Goal: Download file/media

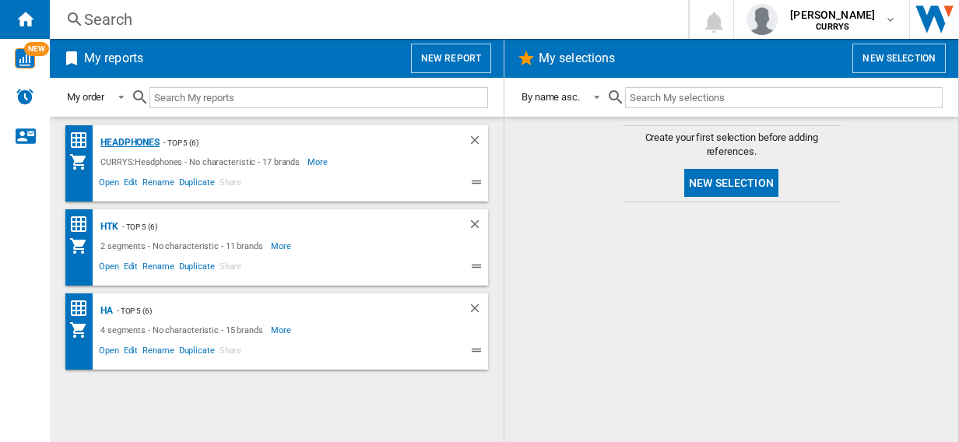
click at [131, 138] on div "Headphones" at bounding box center [128, 142] width 63 height 19
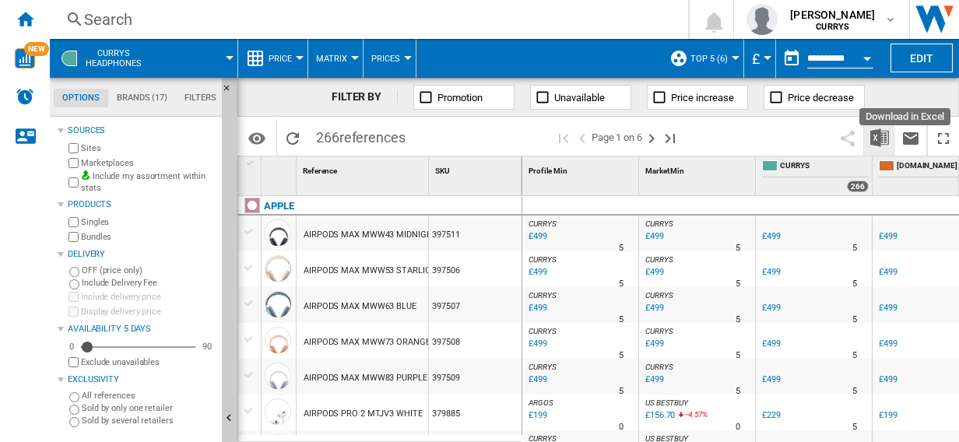
click at [880, 139] on img "Download in Excel" at bounding box center [879, 137] width 19 height 19
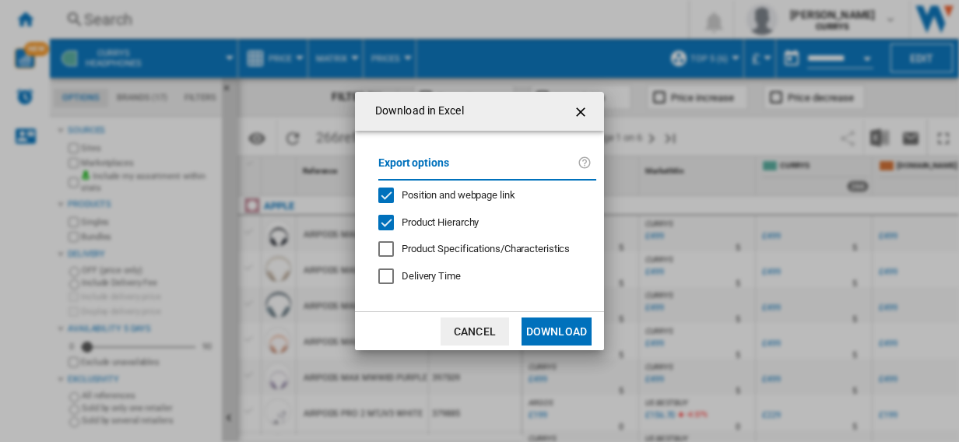
click at [561, 322] on button "Download" at bounding box center [557, 332] width 70 height 28
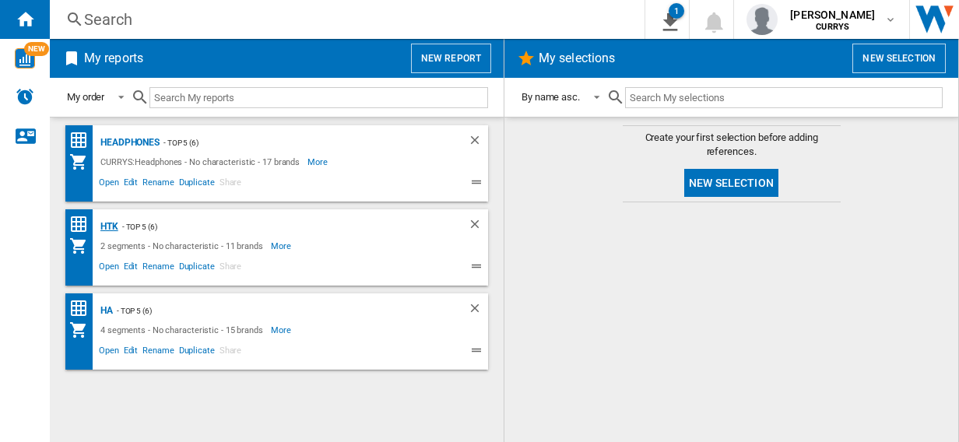
click at [107, 223] on div "HTK" at bounding box center [108, 226] width 22 height 19
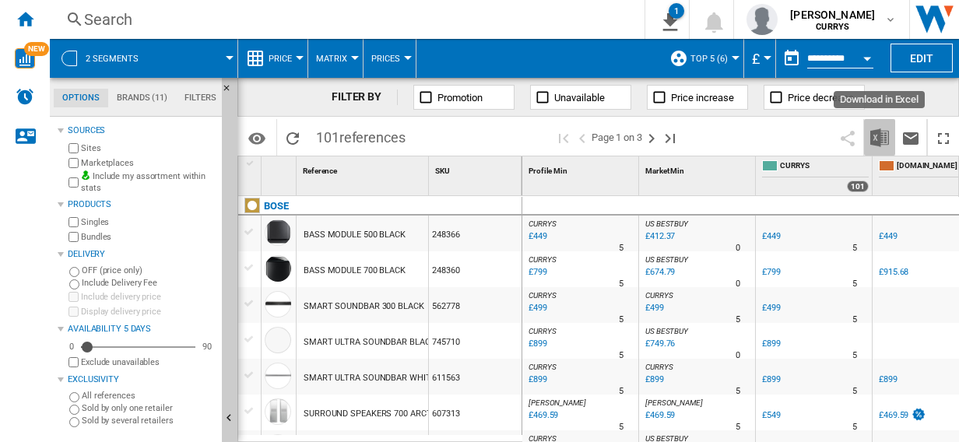
click at [878, 137] on img "Download in Excel" at bounding box center [879, 137] width 19 height 19
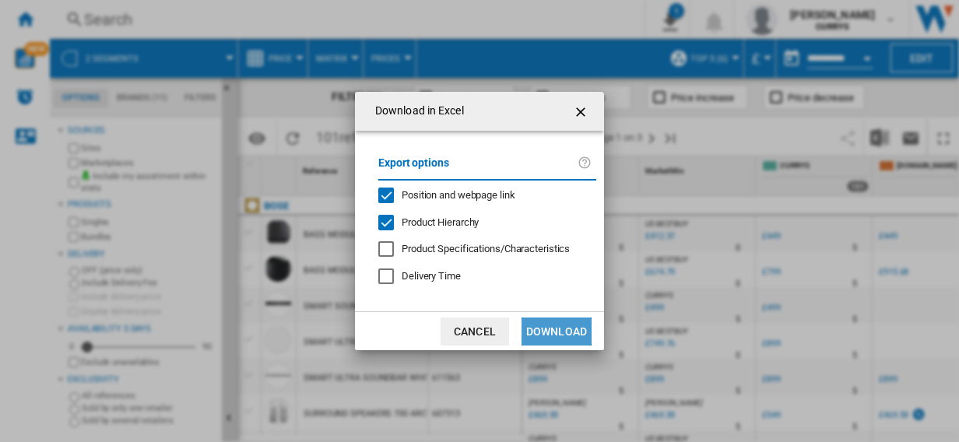
click at [562, 333] on button "Download" at bounding box center [557, 332] width 70 height 28
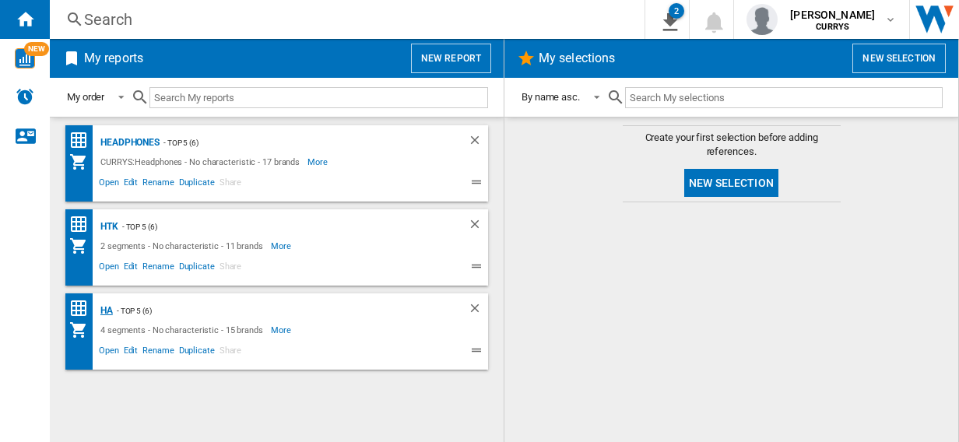
click at [106, 309] on div "HA" at bounding box center [105, 310] width 16 height 19
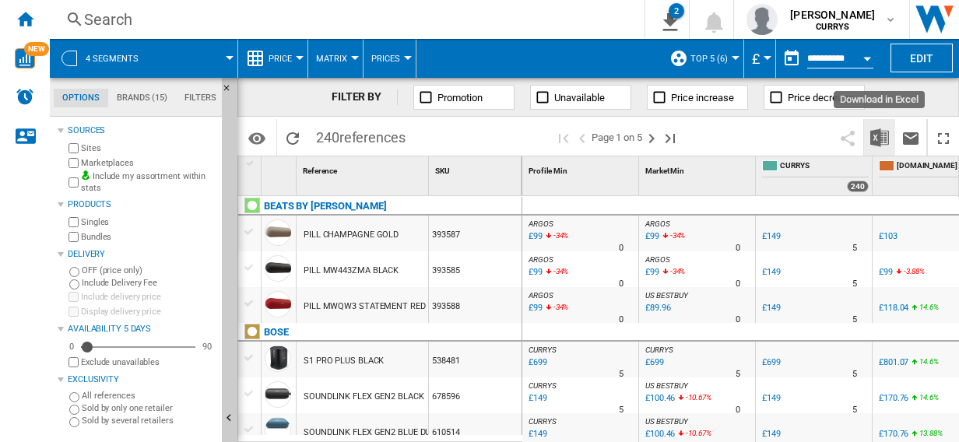
click at [881, 135] on img "Download in Excel" at bounding box center [879, 137] width 19 height 19
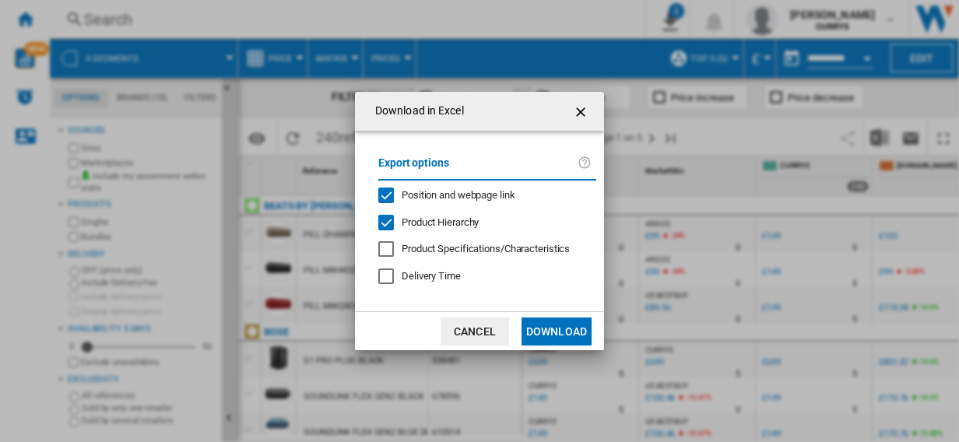
click at [561, 333] on button "Download" at bounding box center [557, 332] width 70 height 28
